Goal: Information Seeking & Learning: Find specific fact

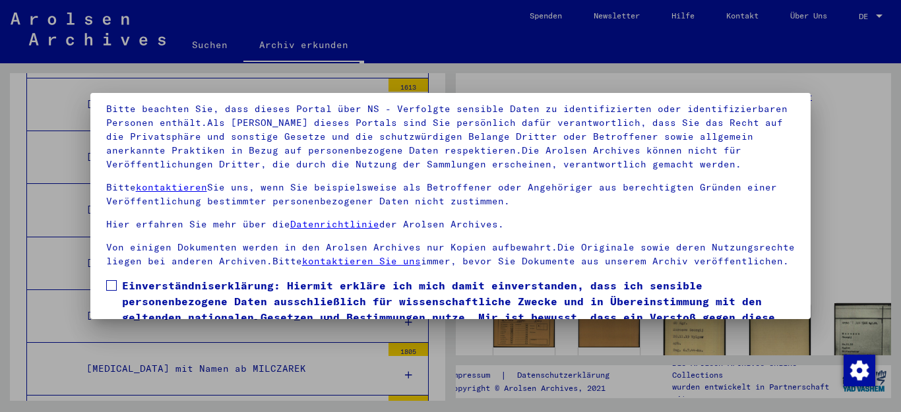
scroll to position [107, 0]
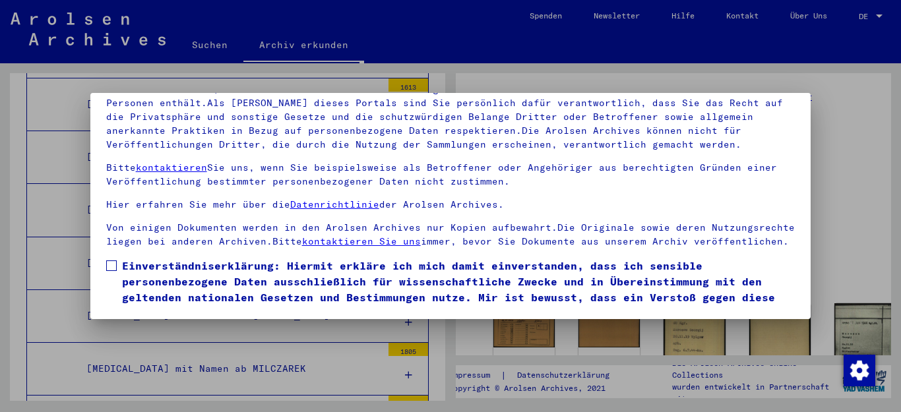
click at [112, 271] on span at bounding box center [111, 266] width 11 height 11
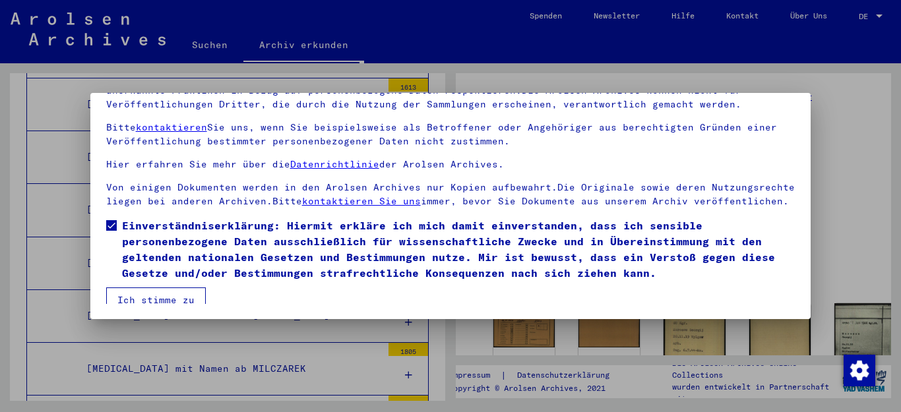
scroll to position [63, 0]
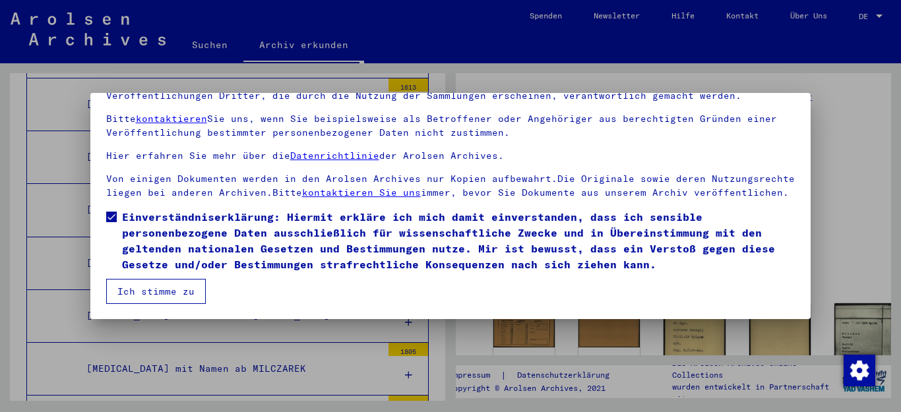
click at [156, 285] on button "Ich stimme zu" at bounding box center [156, 291] width 100 height 25
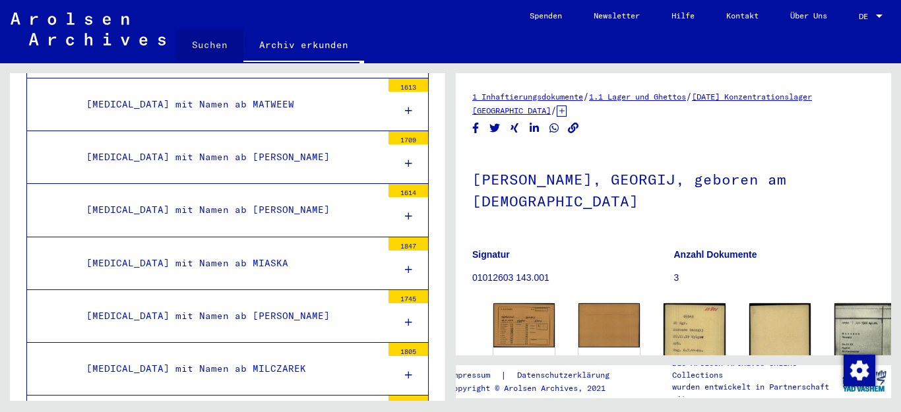
click at [200, 43] on link "Suchen" at bounding box center [209, 45] width 67 height 32
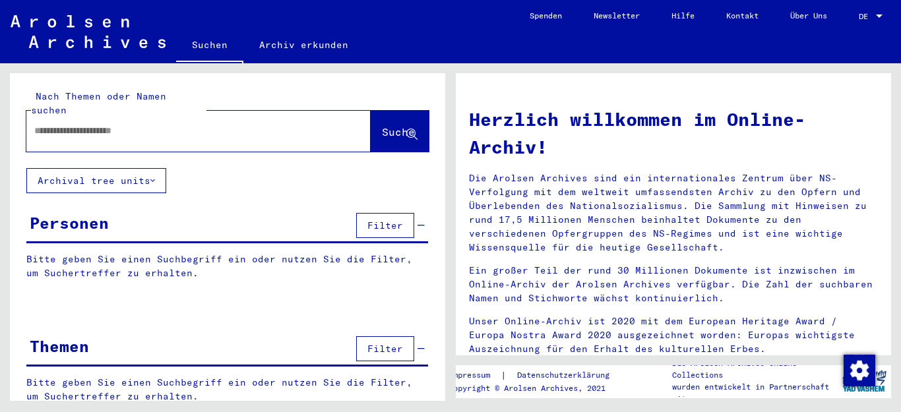
click at [165, 124] on input "text" at bounding box center [182, 131] width 297 height 14
type input "**********"
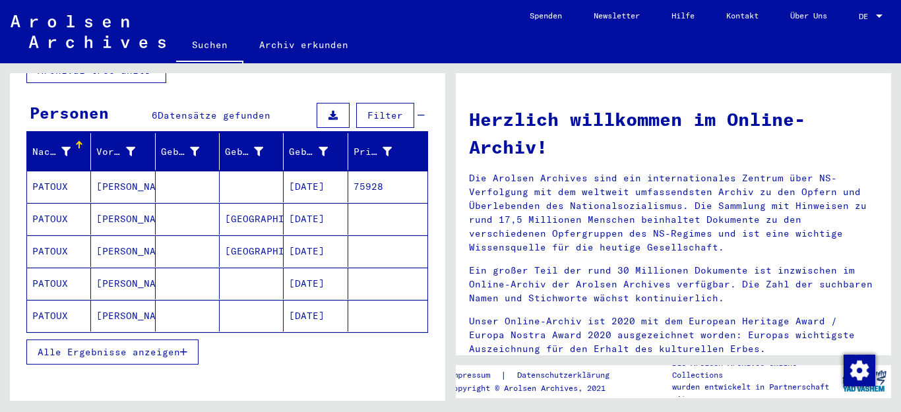
scroll to position [114, 0]
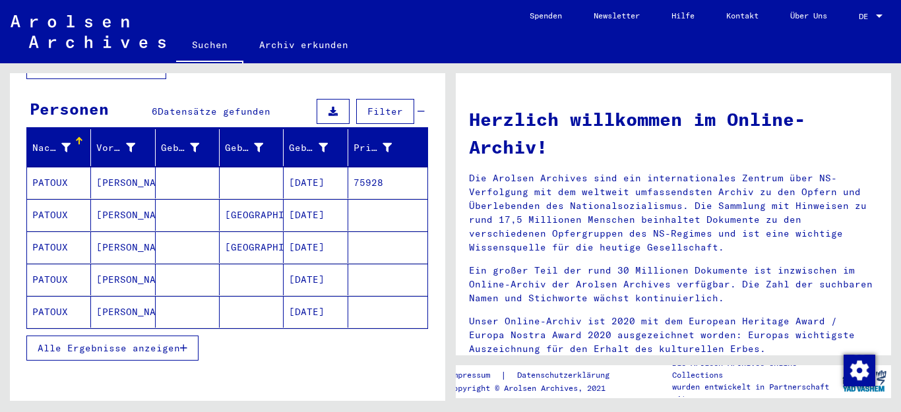
click at [137, 342] on span "Alle Ergebnisse anzeigen" at bounding box center [109, 348] width 142 height 12
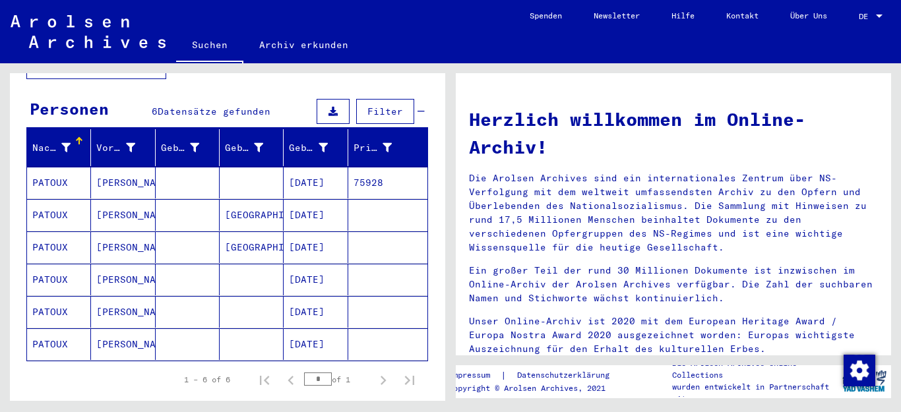
click at [108, 167] on mat-cell "[PERSON_NAME]" at bounding box center [123, 183] width 64 height 32
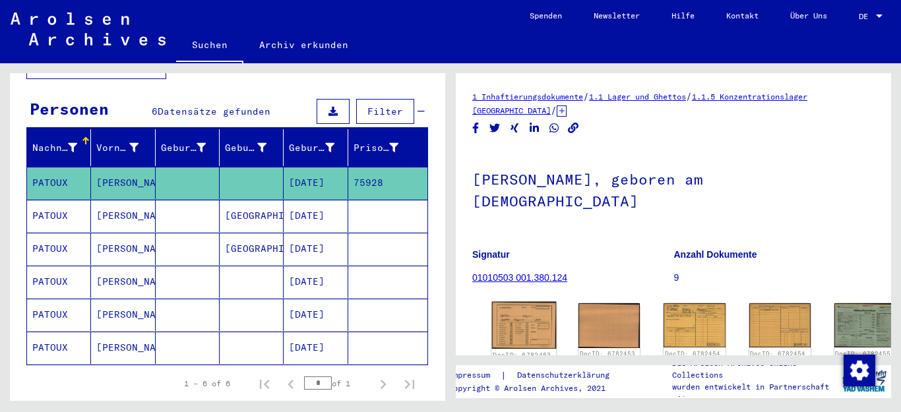
click at [508, 318] on img at bounding box center [524, 325] width 65 height 47
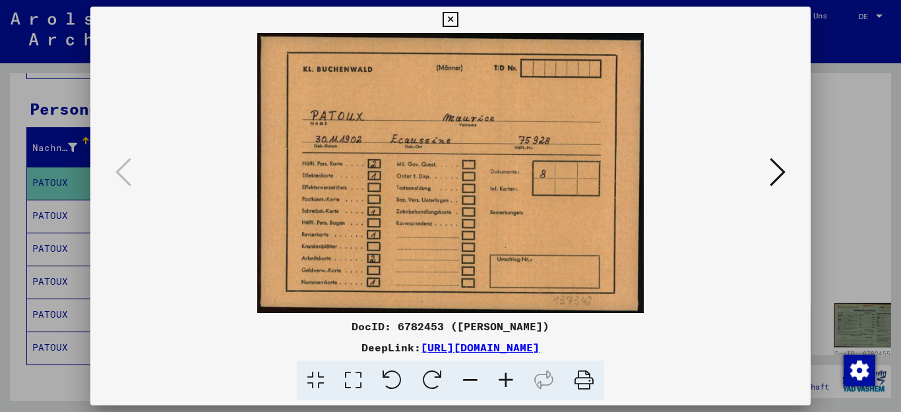
click at [776, 169] on icon at bounding box center [778, 172] width 16 height 32
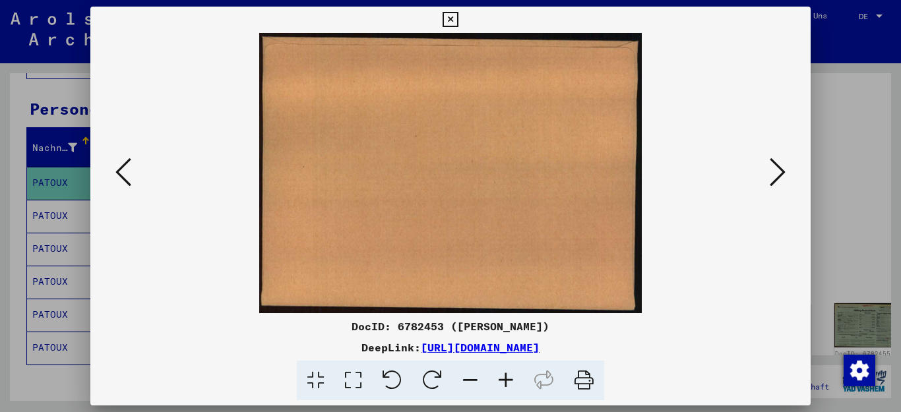
click at [776, 169] on icon at bounding box center [778, 172] width 16 height 32
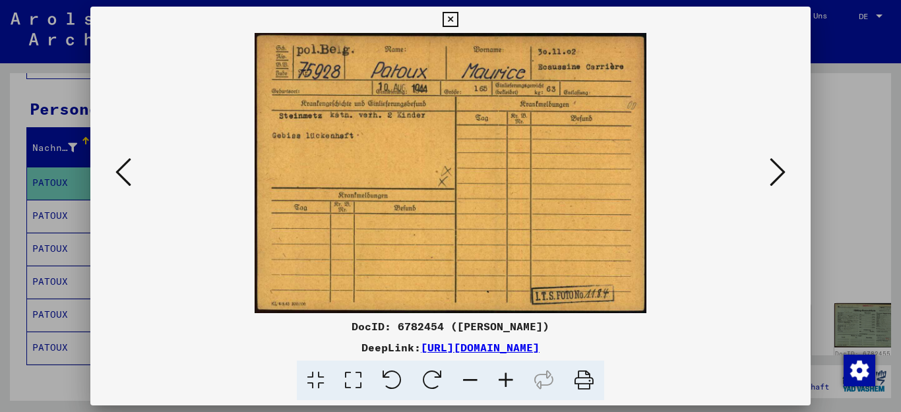
click at [776, 168] on icon at bounding box center [778, 172] width 16 height 32
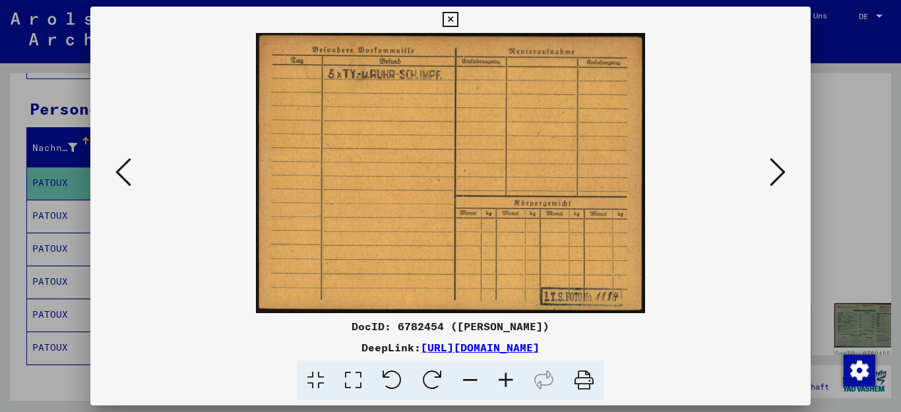
click at [124, 169] on icon at bounding box center [123, 172] width 16 height 32
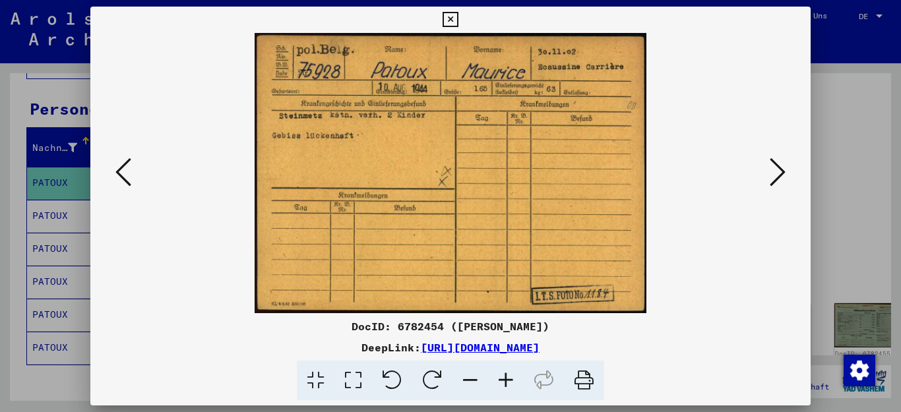
click at [776, 164] on icon at bounding box center [778, 172] width 16 height 32
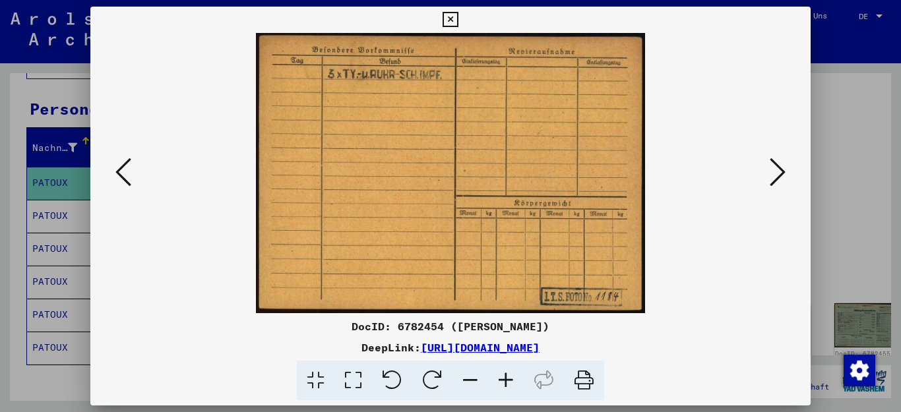
click at [776, 164] on icon at bounding box center [778, 172] width 16 height 32
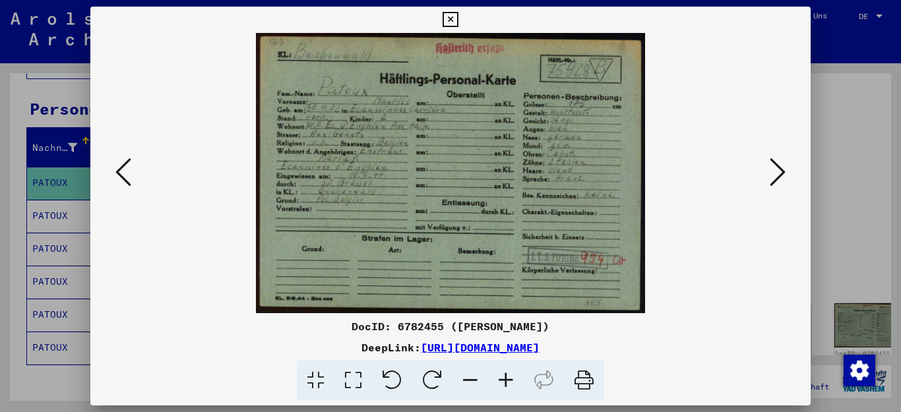
click at [776, 164] on icon at bounding box center [778, 172] width 16 height 32
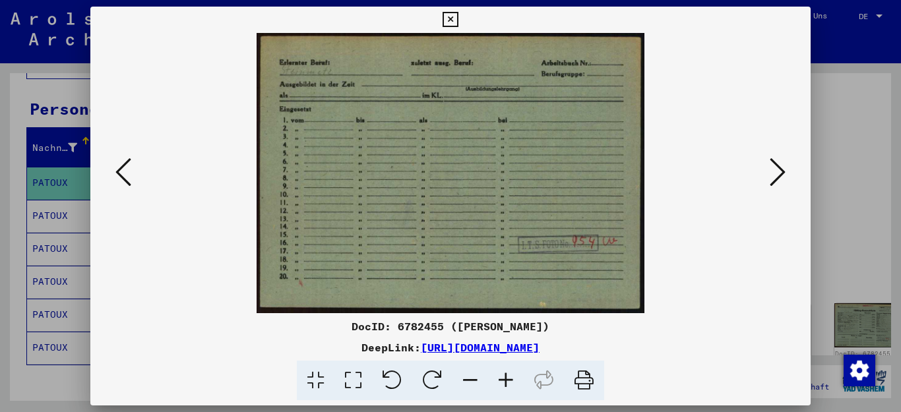
click at [776, 164] on icon at bounding box center [778, 172] width 16 height 32
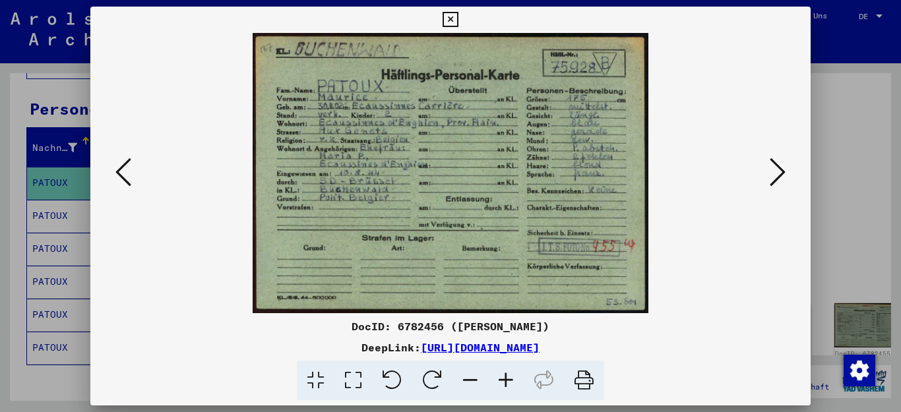
click at [776, 164] on icon at bounding box center [778, 172] width 16 height 32
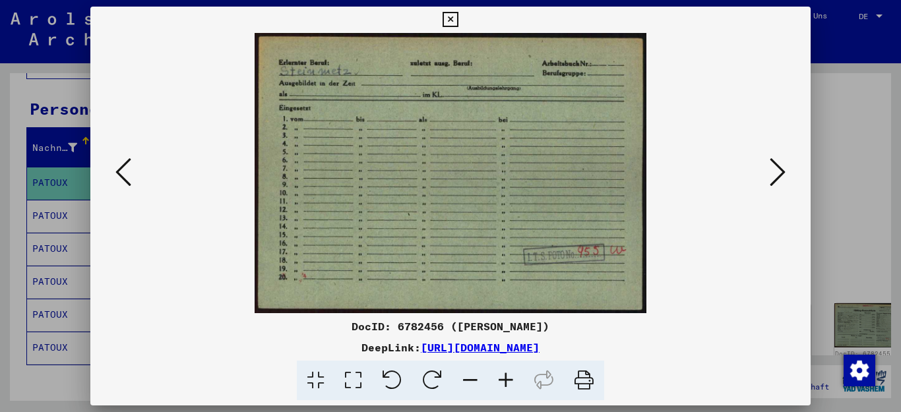
click at [776, 164] on icon at bounding box center [778, 172] width 16 height 32
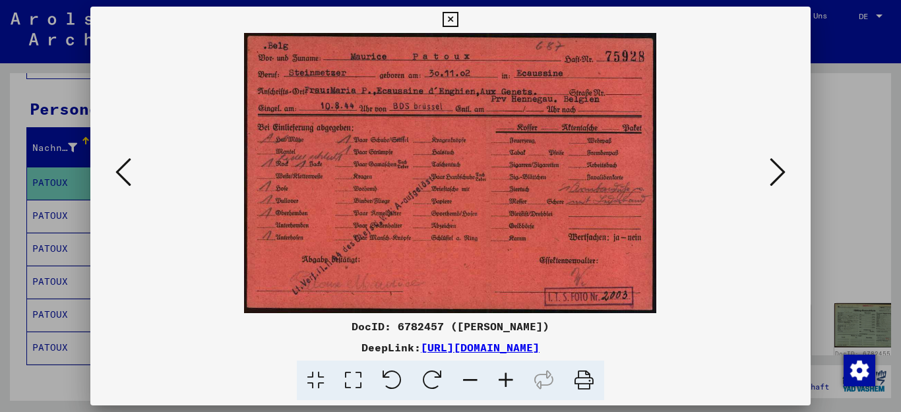
click at [776, 164] on icon at bounding box center [778, 172] width 16 height 32
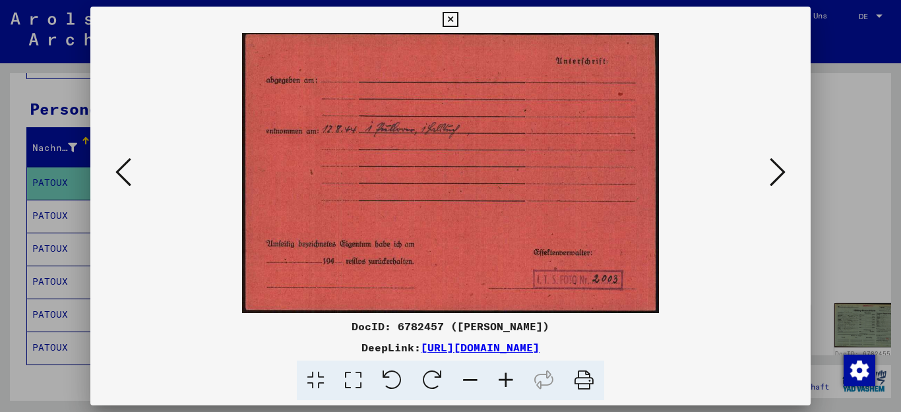
click at [776, 164] on icon at bounding box center [778, 172] width 16 height 32
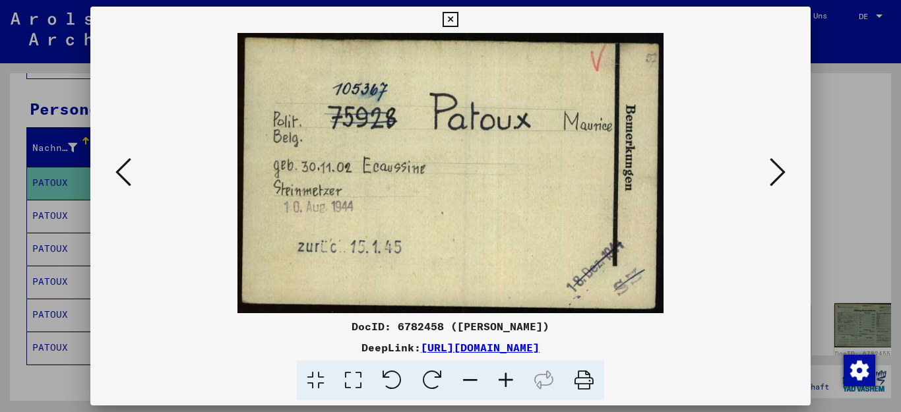
click at [776, 164] on icon at bounding box center [778, 172] width 16 height 32
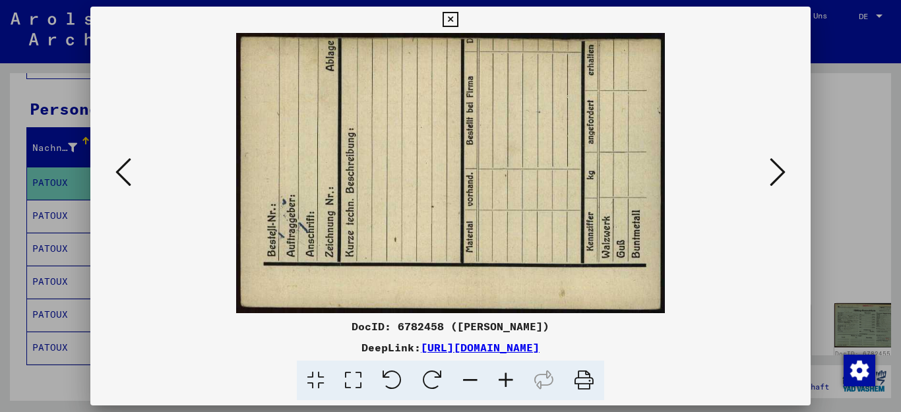
click at [776, 164] on icon at bounding box center [778, 172] width 16 height 32
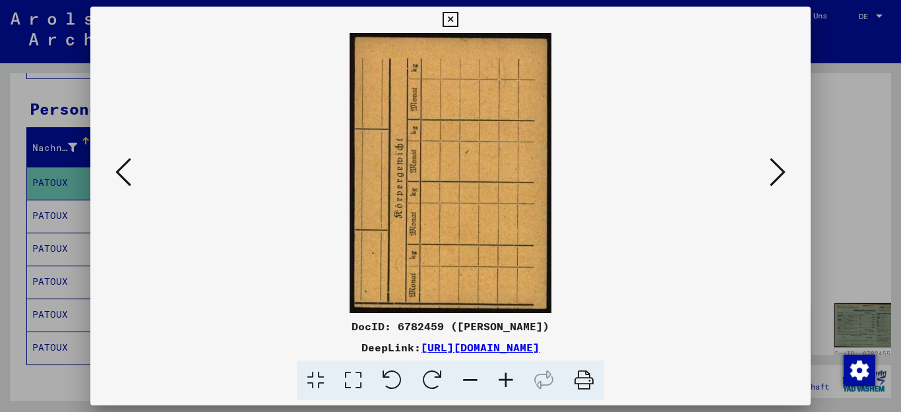
click at [776, 164] on icon at bounding box center [778, 172] width 16 height 32
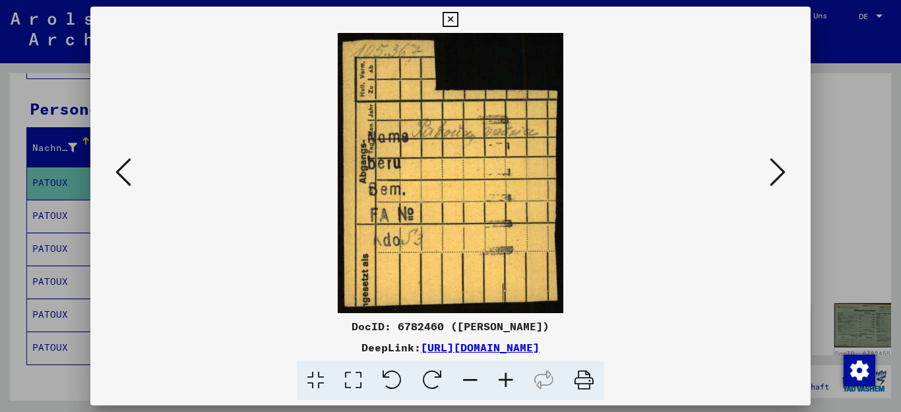
click at [776, 164] on icon at bounding box center [778, 172] width 16 height 32
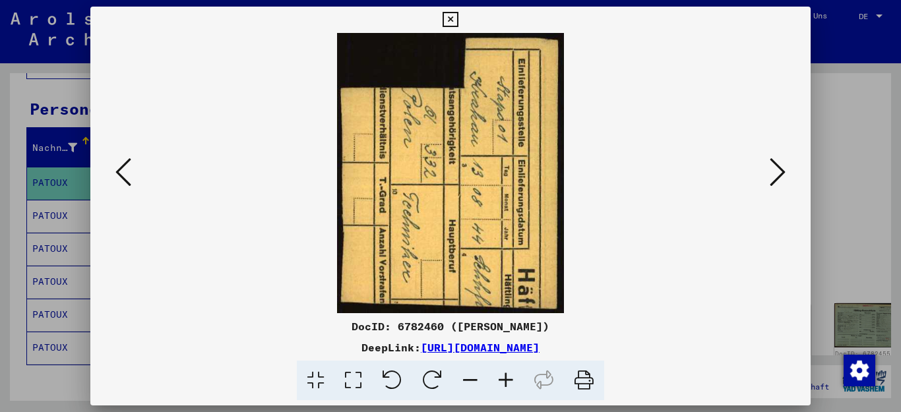
click at [776, 164] on icon at bounding box center [778, 172] width 16 height 32
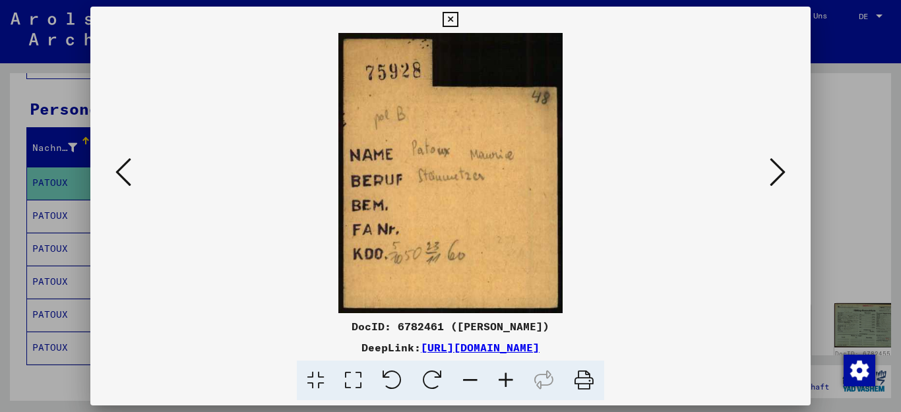
click at [776, 164] on icon at bounding box center [778, 172] width 16 height 32
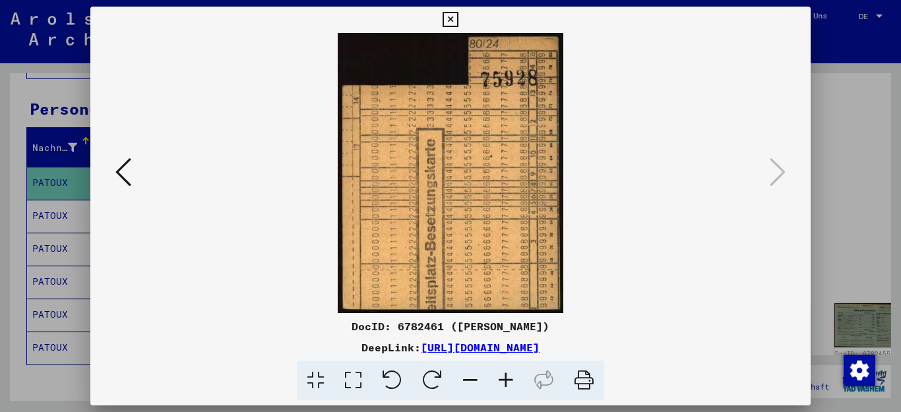
click at [776, 164] on icon at bounding box center [778, 172] width 16 height 32
click at [458, 21] on icon at bounding box center [450, 20] width 15 height 16
